Goal: Feedback & Contribution: Contribute content

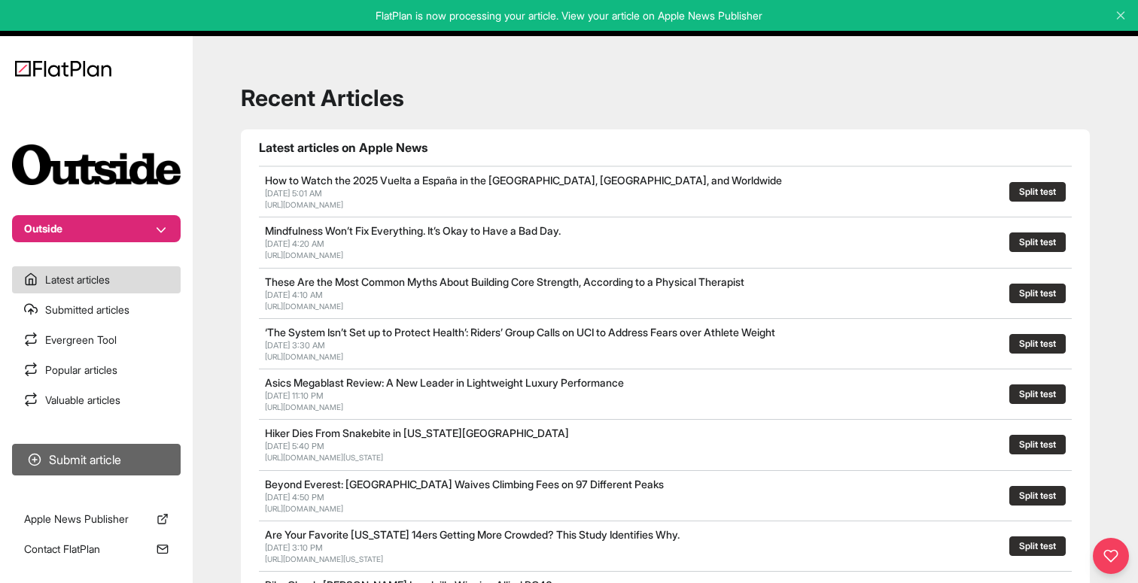
click at [72, 464] on button "Submit article" at bounding box center [96, 460] width 169 height 32
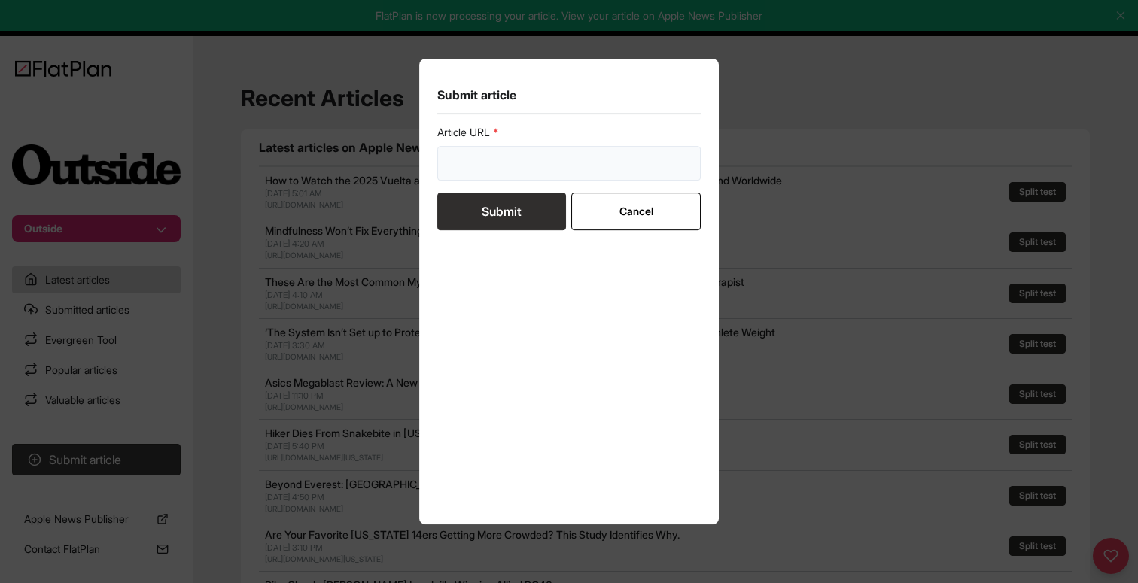
click at [448, 172] on input "url" at bounding box center [568, 163] width 263 height 35
paste input "https://www.outsideonline.com/adventure-travel/national-parks/my-favorite-natio…"
type input "https://www.outsideonline.com/adventure-travel/national-parks/my-favorite-natio…"
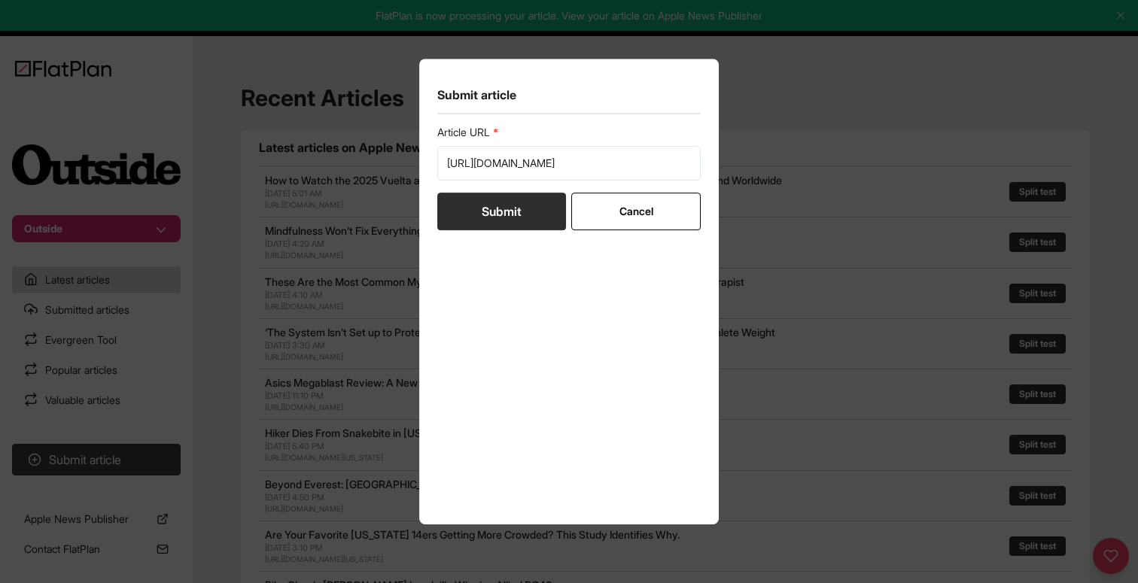
click at [478, 215] on button "Submit" at bounding box center [501, 212] width 129 height 38
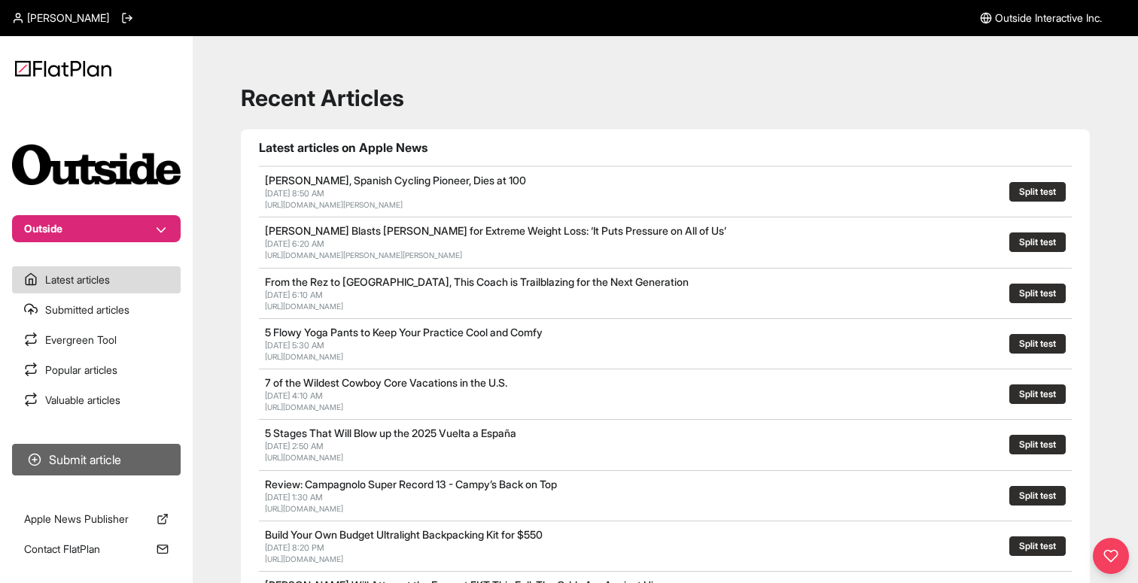
click at [114, 468] on button "Submit article" at bounding box center [96, 460] width 169 height 32
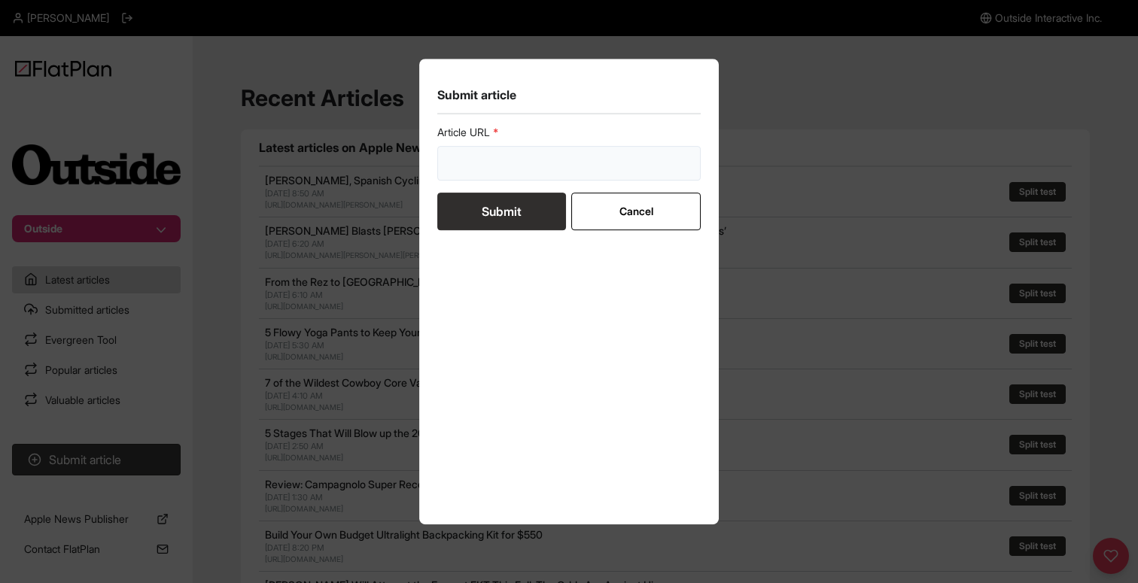
click at [500, 172] on input "url" at bounding box center [568, 163] width 263 height 35
paste input "[URL][DOMAIN_NAME]"
type input "[URL][DOMAIN_NAME]"
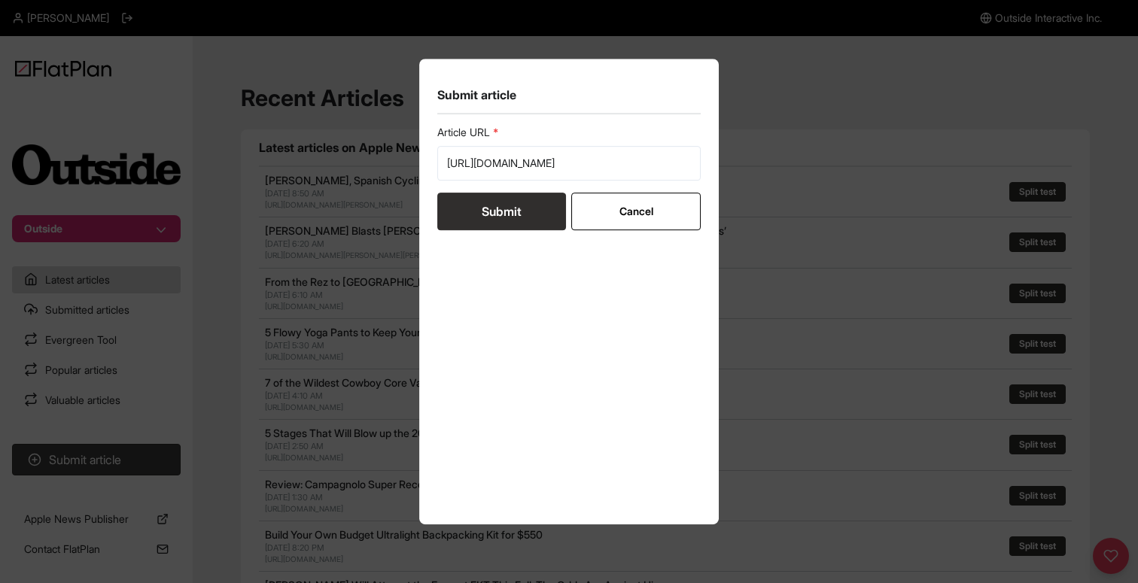
click at [488, 215] on button "Submit" at bounding box center [501, 212] width 129 height 38
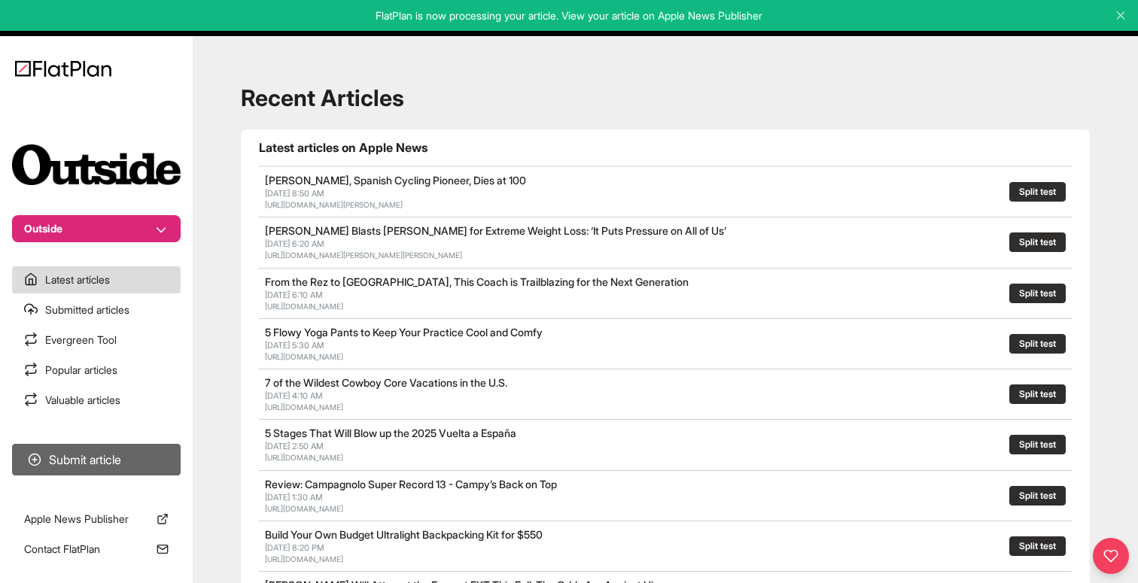
click at [56, 461] on button "Submit article" at bounding box center [96, 460] width 169 height 32
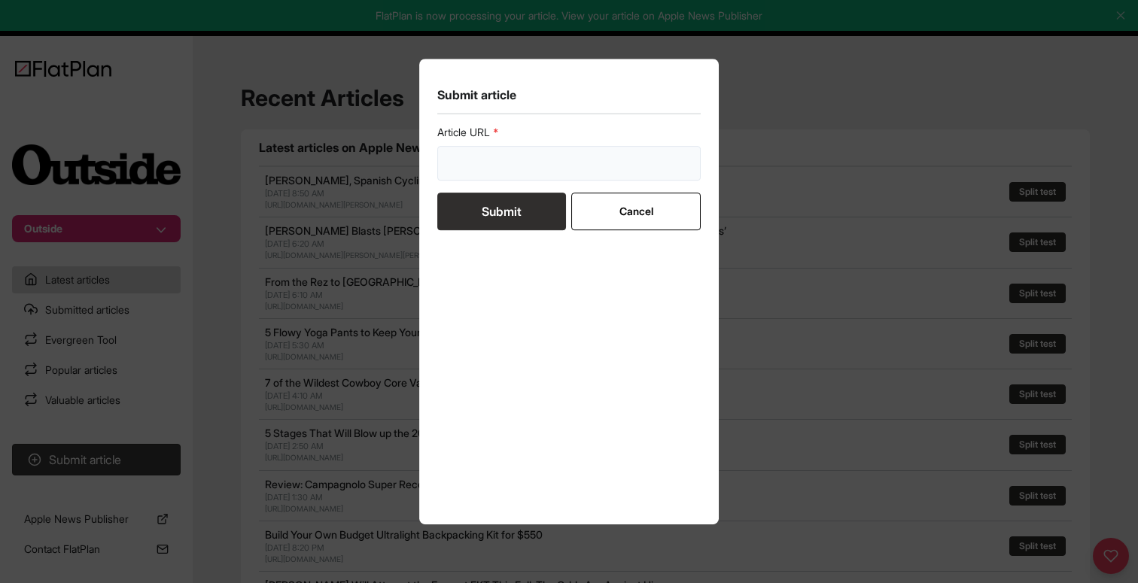
click at [470, 168] on input "url" at bounding box center [568, 163] width 263 height 35
paste input "[URL][DOMAIN_NAME]"
type input "[URL][DOMAIN_NAME]"
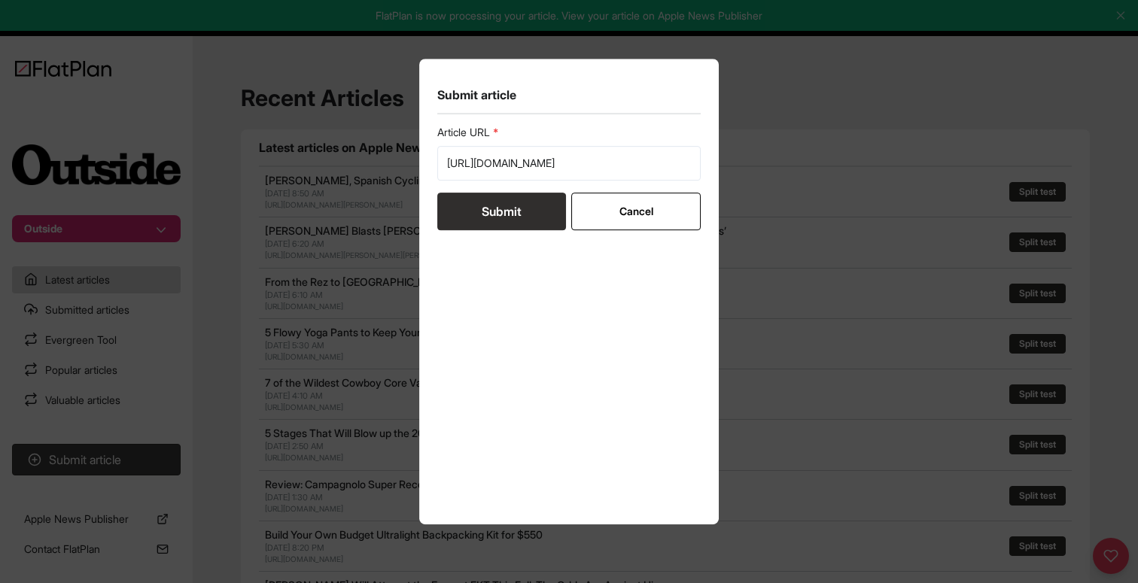
click at [484, 223] on button "Submit" at bounding box center [501, 212] width 129 height 38
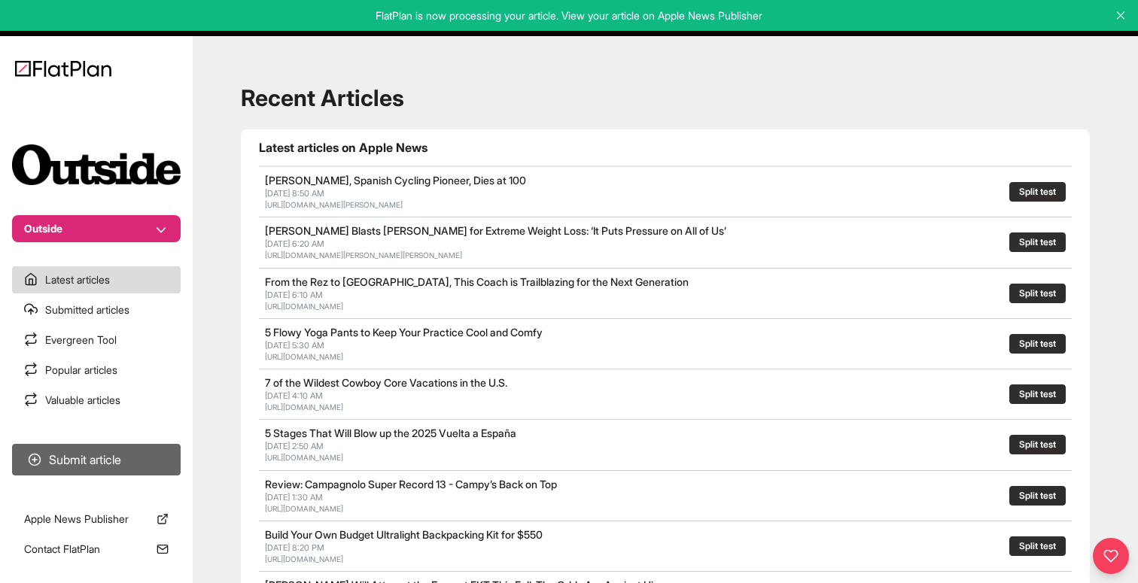
click at [127, 461] on button "Submit article" at bounding box center [96, 460] width 169 height 32
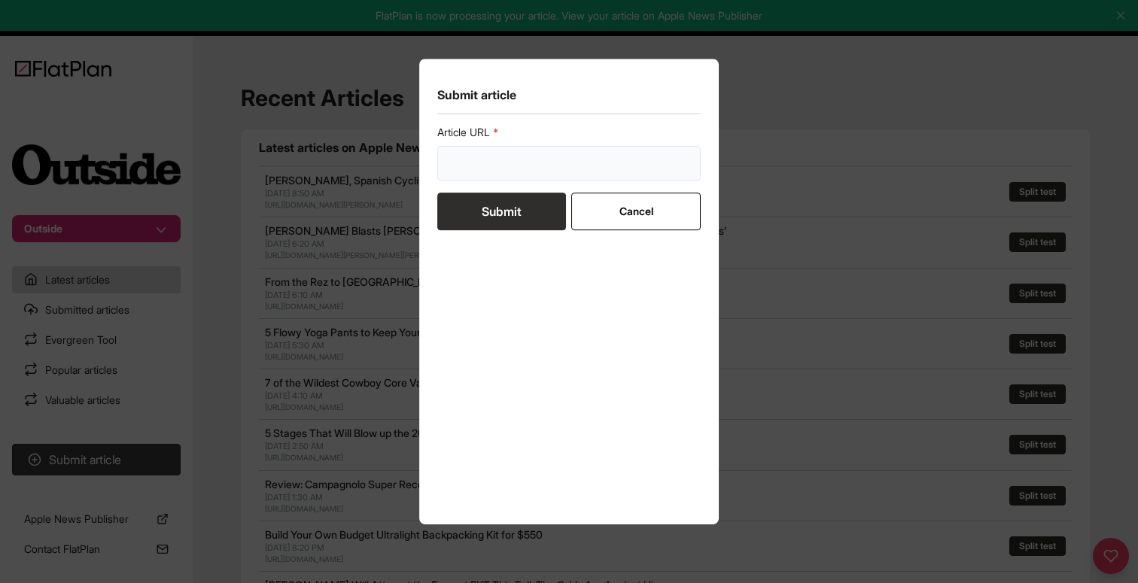
click at [480, 170] on input "url" at bounding box center [568, 163] width 263 height 35
paste input "[URL][DOMAIN_NAME]"
type input "[URL][DOMAIN_NAME]"
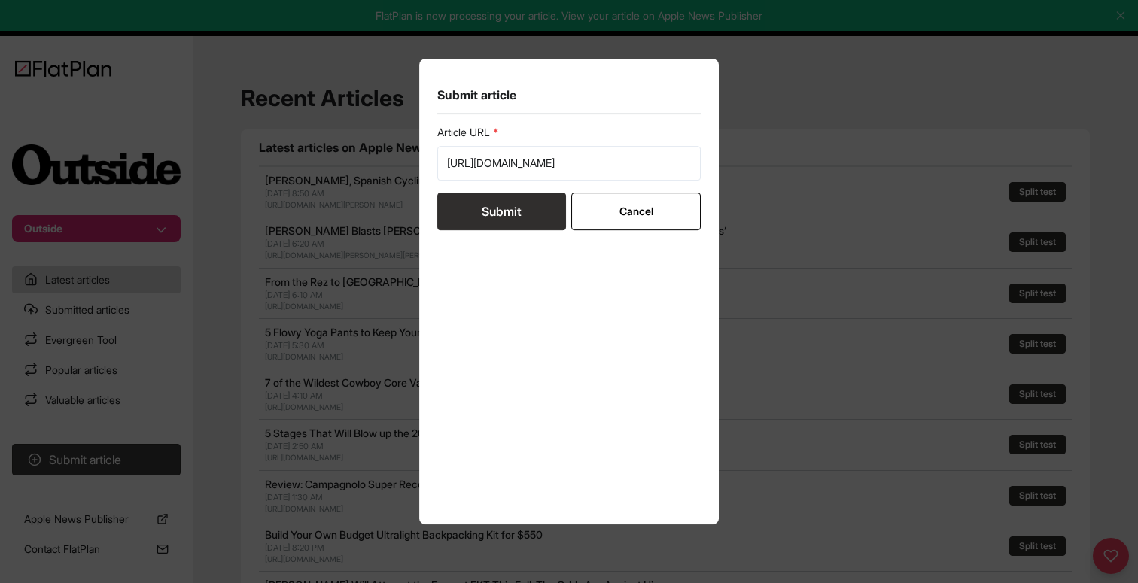
click at [480, 216] on button "Submit" at bounding box center [501, 212] width 129 height 38
